Goal: Task Accomplishment & Management: Manage account settings

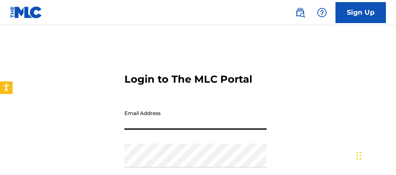
click at [256, 113] on input "Email Address" at bounding box center [195, 118] width 142 height 24
click at [238, 124] on input "Email Address" at bounding box center [195, 118] width 142 height 24
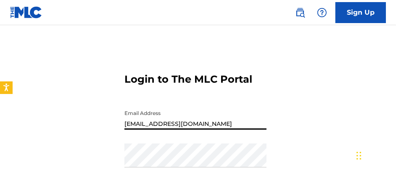
type input "[EMAIL_ADDRESS][DOMAIN_NAME]"
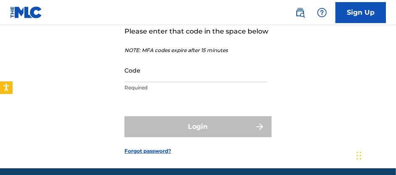
scroll to position [42, 0]
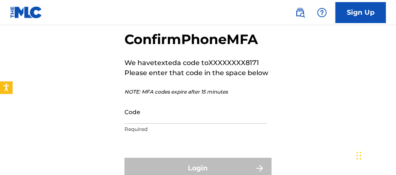
click at [220, 119] on input "Code" at bounding box center [195, 112] width 142 height 24
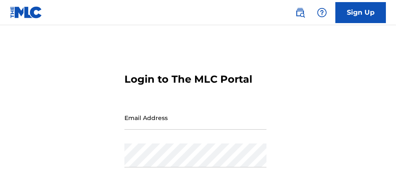
drag, startPoint x: 0, startPoint y: 0, endPoint x: 208, endPoint y: 121, distance: 240.2
click at [208, 121] on input "Email Address" at bounding box center [195, 118] width 142 height 24
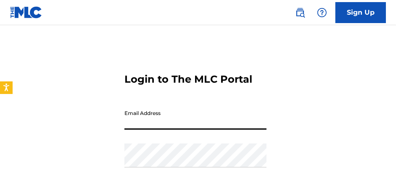
type input "[EMAIL_ADDRESS][DOMAIN_NAME]"
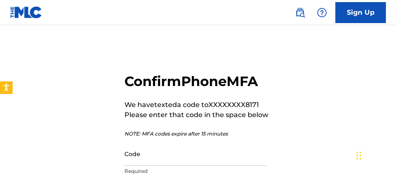
click at [179, 162] on input "Code" at bounding box center [195, 154] width 142 height 24
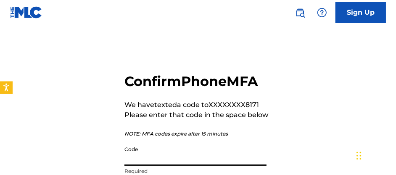
scroll to position [42, 0]
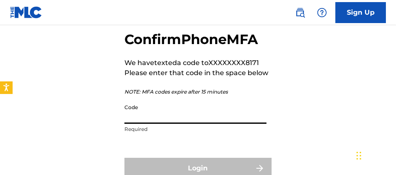
click at [145, 117] on input "Code" at bounding box center [195, 112] width 142 height 24
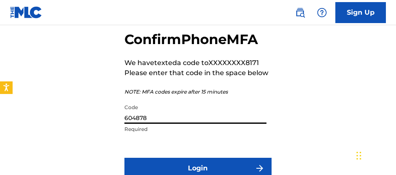
type input "604878"
click at [124, 158] on button "Login" at bounding box center [197, 168] width 147 height 21
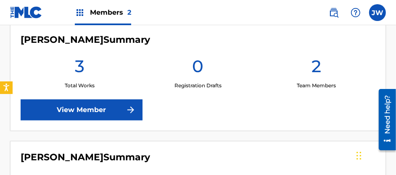
scroll to position [252, 0]
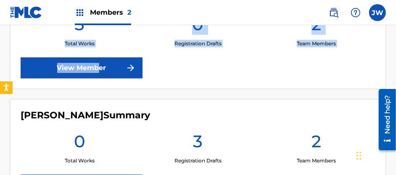
drag, startPoint x: 312, startPoint y: 2, endPoint x: 97, endPoint y: 71, distance: 225.9
click at [97, 71] on div "Jahslyn Whitelocke-Chensee Summary 3 Total Works 0 Registration Drafts 2 Team M…" at bounding box center [198, 36] width 376 height 108
click at [97, 71] on link "View Member" at bounding box center [82, 68] width 122 height 21
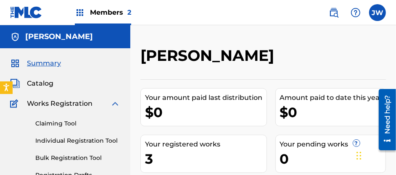
click at [35, 87] on span "Catalog" at bounding box center [40, 84] width 26 height 10
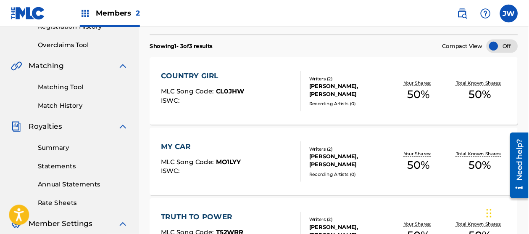
scroll to position [168, 0]
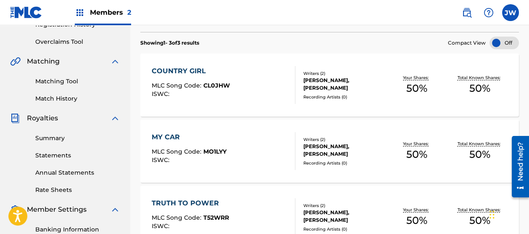
click at [206, 175] on div "TRUTH TO POWER" at bounding box center [190, 203] width 77 height 10
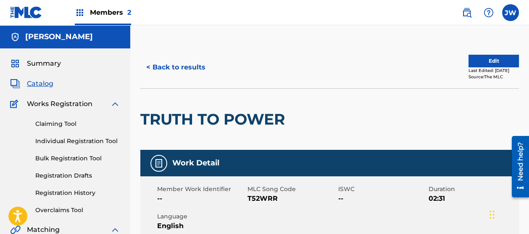
click at [396, 57] on button "Edit" at bounding box center [494, 61] width 50 height 13
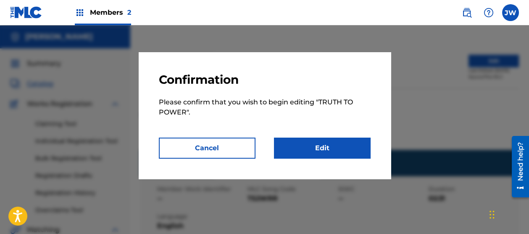
click at [331, 138] on link "Edit" at bounding box center [322, 147] width 97 height 21
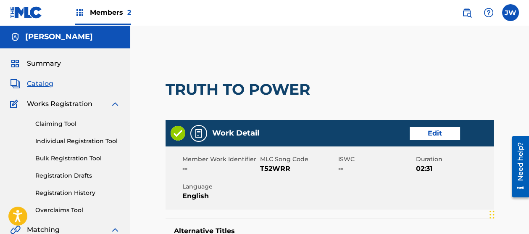
scroll to position [56, 0]
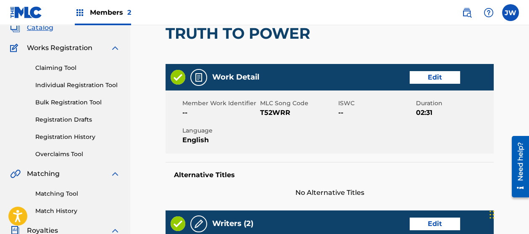
click at [396, 79] on link "Edit" at bounding box center [435, 77] width 50 height 13
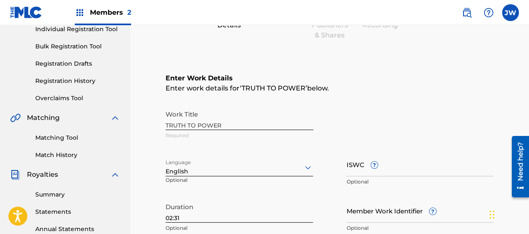
scroll to position [168, 0]
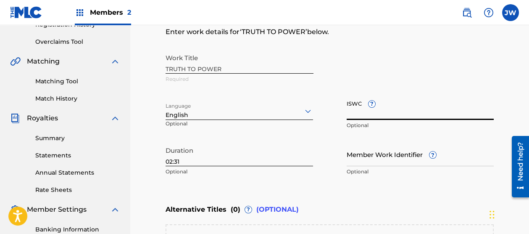
click at [396, 116] on input "ISWC ?" at bounding box center [421, 108] width 148 height 24
paste input "T3347004057"
type input "T3347004057"
click at [365, 137] on div "Work Title TRUTH TO POWER Required Language English Optional ISWC ? T3347004057…" at bounding box center [330, 115] width 328 height 130
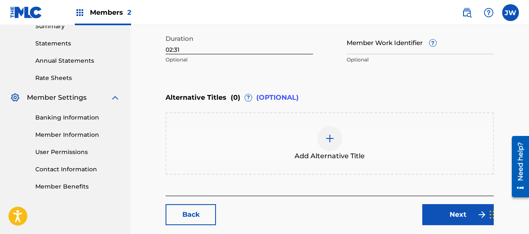
click at [396, 175] on link "Next" at bounding box center [457, 214] width 71 height 21
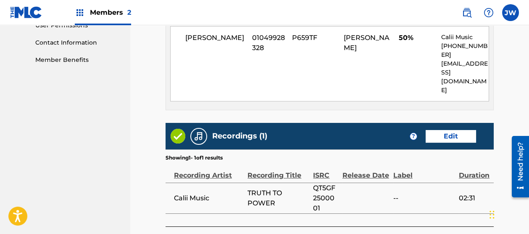
scroll to position [462, 0]
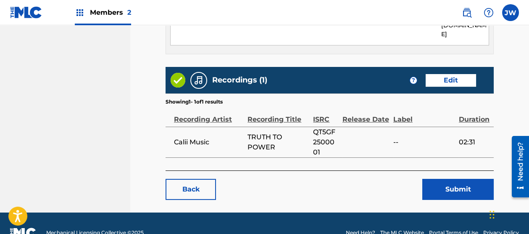
click at [396, 175] on button "Submit" at bounding box center [457, 189] width 71 height 21
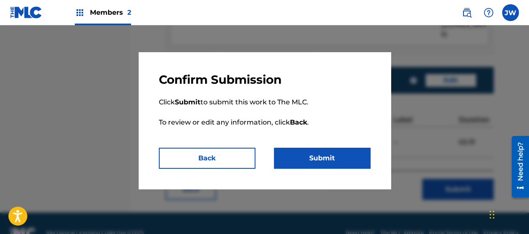
click at [335, 150] on button "Submit" at bounding box center [322, 158] width 97 height 21
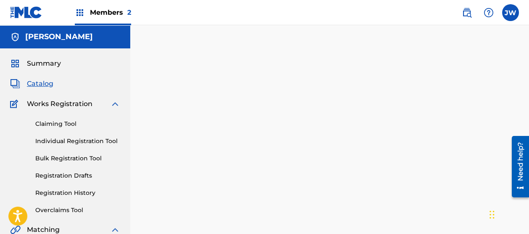
scroll to position [168, 0]
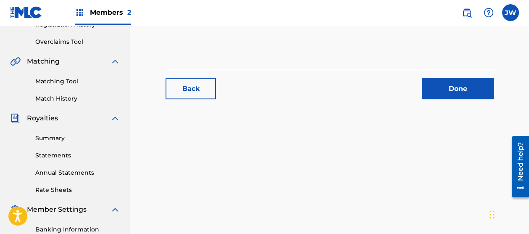
click at [396, 90] on link "Done" at bounding box center [457, 88] width 71 height 21
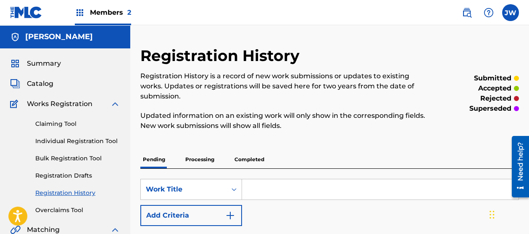
click at [44, 86] on span "Catalog" at bounding box center [40, 84] width 26 height 10
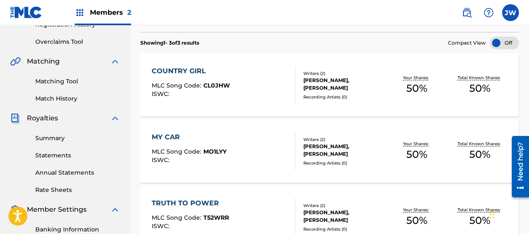
scroll to position [224, 0]
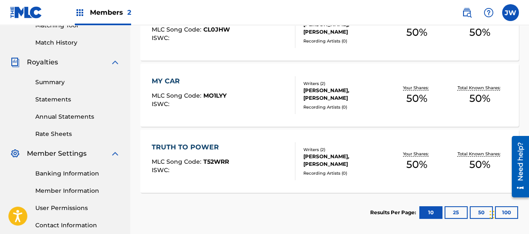
click at [204, 146] on div "TRUTH TO POWER" at bounding box center [190, 147] width 77 height 10
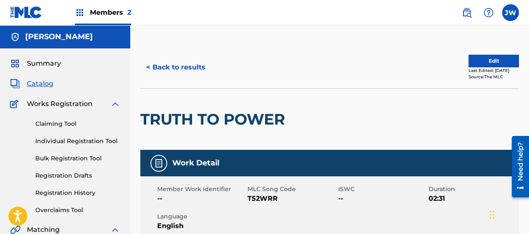
click at [396, 58] on button "Edit" at bounding box center [494, 61] width 50 height 13
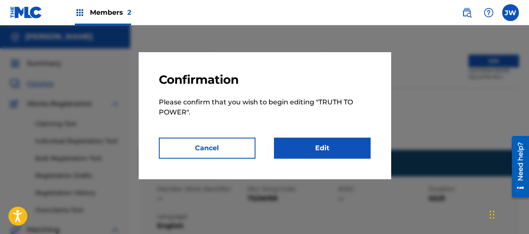
click at [356, 150] on link "Edit" at bounding box center [322, 147] width 97 height 21
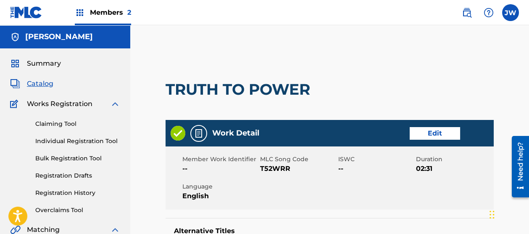
scroll to position [56, 0]
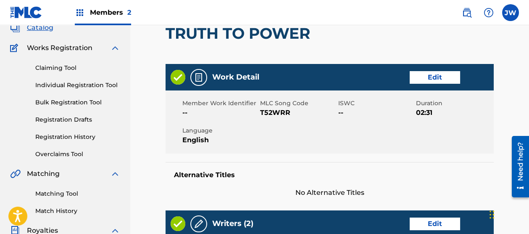
click at [396, 80] on link "Edit" at bounding box center [435, 77] width 50 height 13
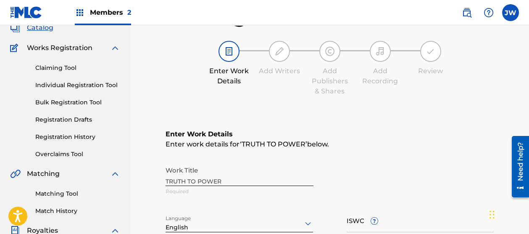
scroll to position [112, 0]
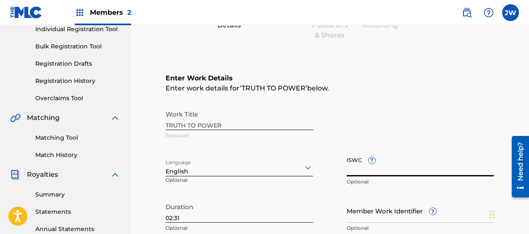
click at [362, 169] on input "ISWC ?" at bounding box center [421, 164] width 148 height 24
paste input "T3347004057"
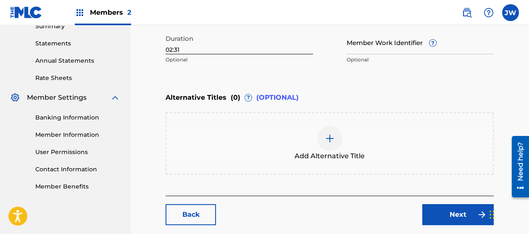
scroll to position [323, 0]
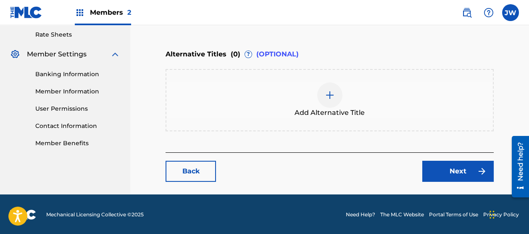
type input "T3347004057"
click at [396, 166] on link "Next" at bounding box center [457, 171] width 71 height 21
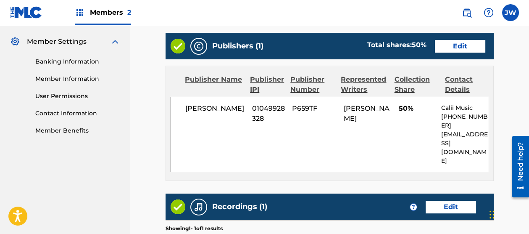
scroll to position [462, 0]
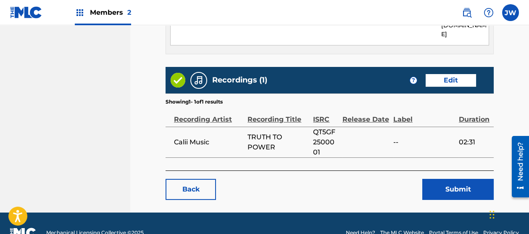
click at [396, 175] on button "Submit" at bounding box center [457, 189] width 71 height 21
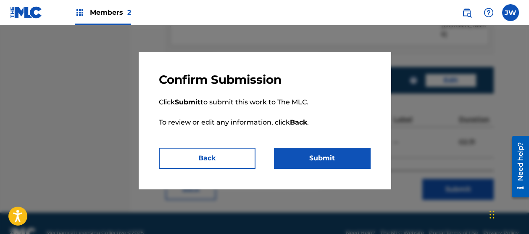
click at [300, 161] on button "Submit" at bounding box center [322, 158] width 97 height 21
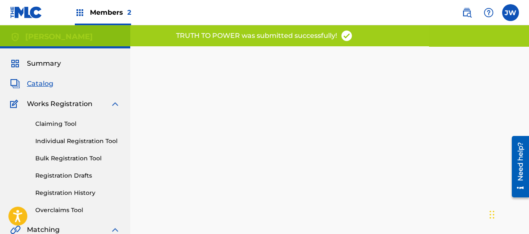
click at [44, 87] on span "Catalog" at bounding box center [40, 84] width 26 height 10
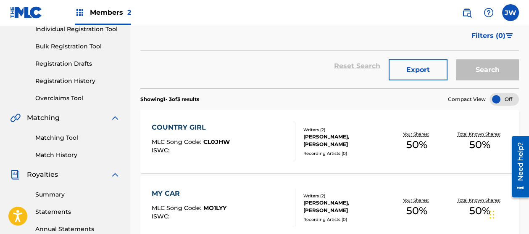
scroll to position [168, 0]
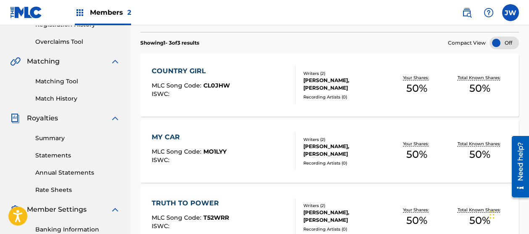
click at [165, 143] on div "MY CAR MLC Song Code : MO1LYY ISWC :" at bounding box center [189, 151] width 75 height 38
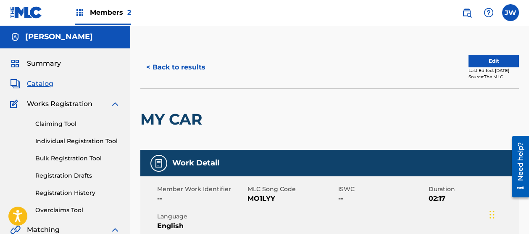
click at [396, 57] on button "Edit" at bounding box center [494, 61] width 50 height 13
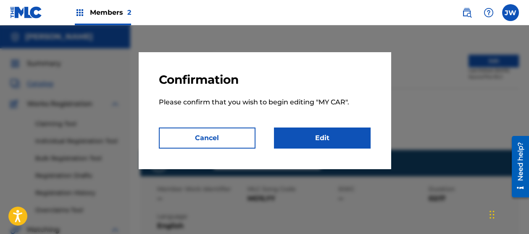
click at [304, 149] on div "Confirmation Please confirm that you wish to begin editing " MY CAR ". Cancel E…" at bounding box center [265, 110] width 252 height 116
click at [305, 149] on div "Confirmation Please confirm that you wish to begin editing " MY CAR ". Cancel E…" at bounding box center [265, 110] width 252 height 116
click at [311, 145] on link "Edit" at bounding box center [322, 137] width 97 height 21
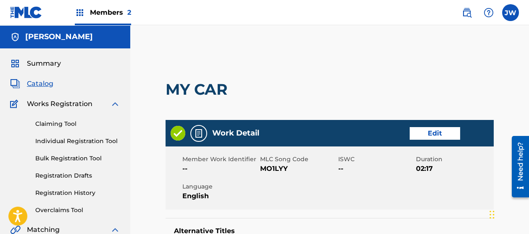
click at [396, 130] on link "Edit" at bounding box center [435, 133] width 50 height 13
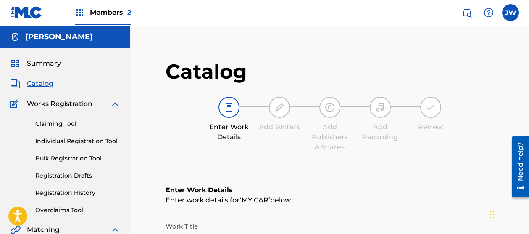
scroll to position [168, 0]
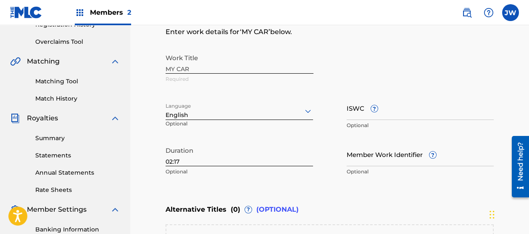
click at [382, 113] on input "ISWC ?" at bounding box center [421, 108] width 148 height 24
paste input "T3347003985"
type input "T3347003985"
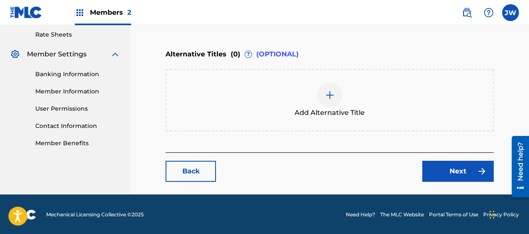
click at [396, 164] on link "Next" at bounding box center [457, 171] width 71 height 21
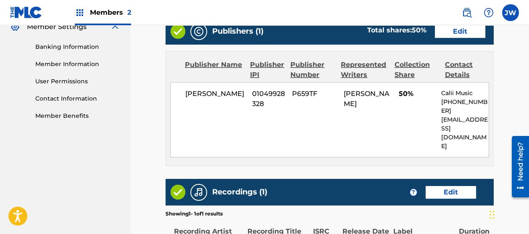
scroll to position [462, 0]
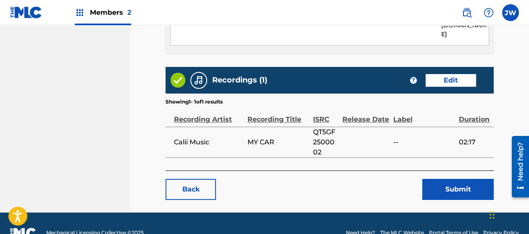
click at [396, 175] on button "Submit" at bounding box center [457, 189] width 71 height 21
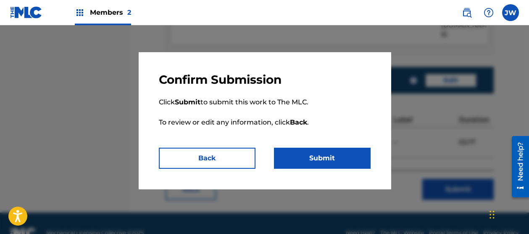
click at [336, 163] on button "Submit" at bounding box center [322, 158] width 97 height 21
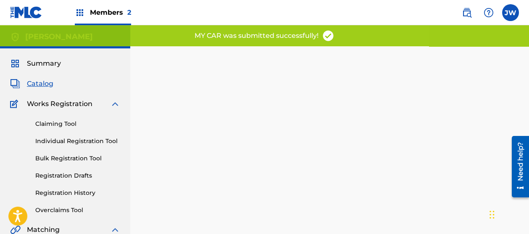
click at [37, 87] on span "Catalog" at bounding box center [40, 84] width 26 height 10
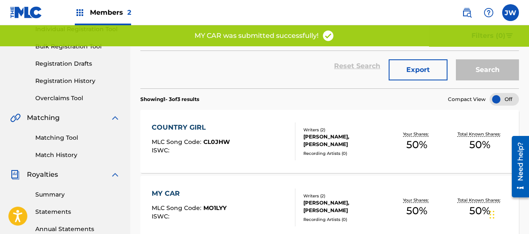
scroll to position [168, 0]
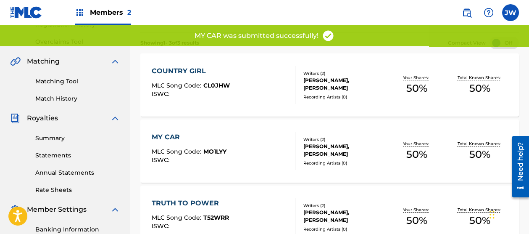
click at [163, 71] on div "COUNTRY GIRL" at bounding box center [191, 71] width 78 height 10
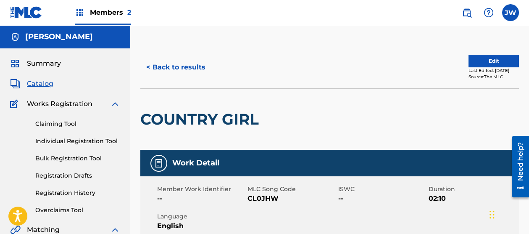
click at [396, 61] on button "Edit" at bounding box center [494, 61] width 50 height 13
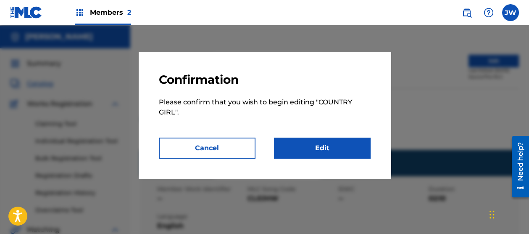
click at [351, 137] on link "Edit" at bounding box center [322, 147] width 97 height 21
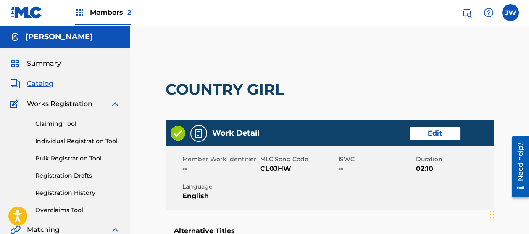
click at [396, 131] on link "Edit" at bounding box center [435, 133] width 50 height 13
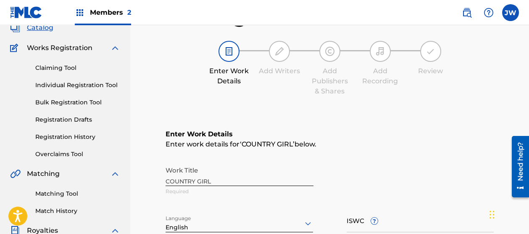
scroll to position [168, 0]
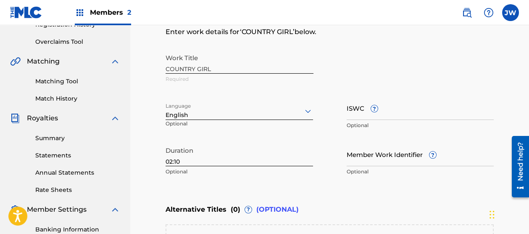
click at [370, 120] on div "ISWC ? Optional" at bounding box center [421, 115] width 148 height 38
click at [365, 116] on input "ISWC ?" at bounding box center [421, 108] width 148 height 24
paste input "T3347004273"
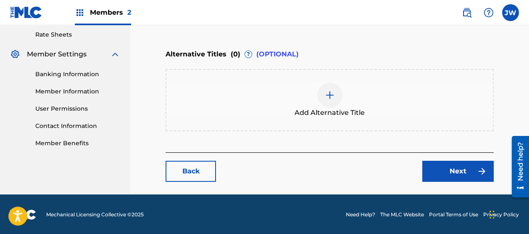
type input "T3347004273"
click at [396, 166] on link "Next" at bounding box center [457, 171] width 71 height 21
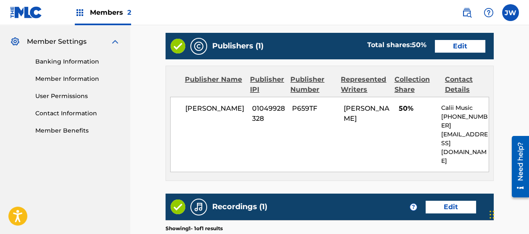
scroll to position [462, 0]
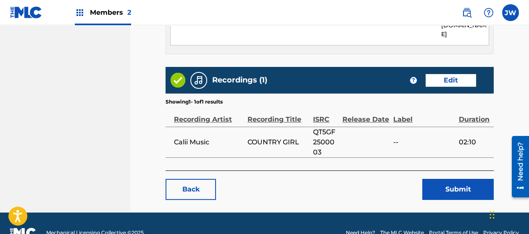
click at [396, 175] on button "Submit" at bounding box center [457, 189] width 71 height 21
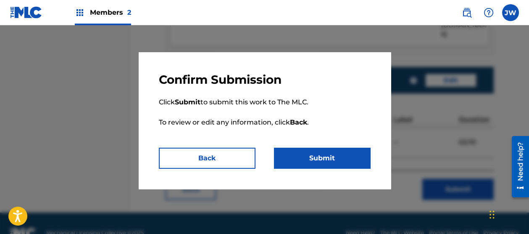
click at [366, 161] on button "Submit" at bounding box center [322, 158] width 97 height 21
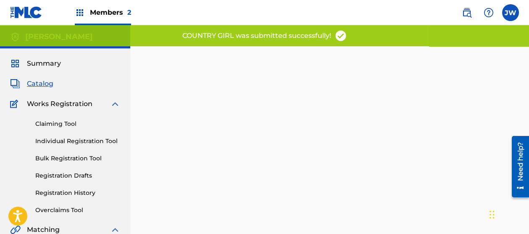
click at [47, 61] on span "Summary" at bounding box center [44, 63] width 34 height 10
